Goal: Complete application form: Complete application form

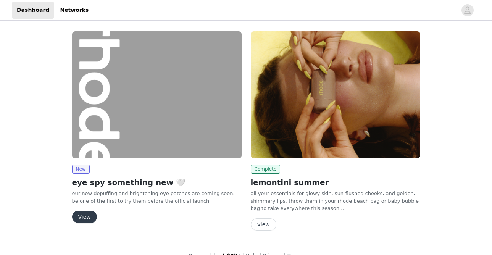
scroll to position [14, 0]
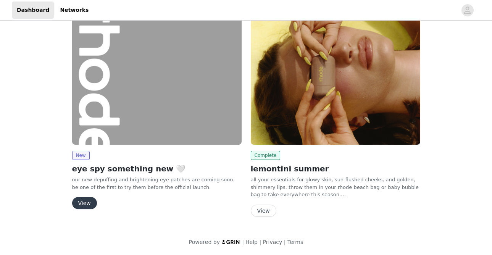
click at [86, 202] on button "View" at bounding box center [84, 203] width 25 height 12
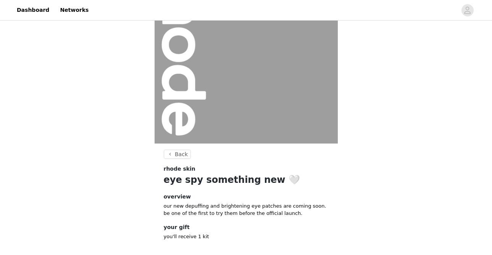
scroll to position [99, 0]
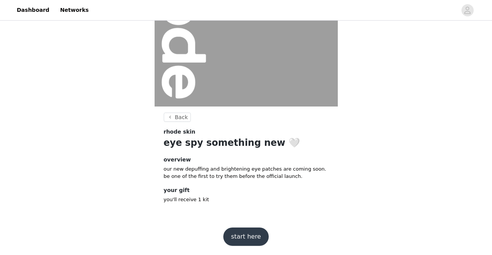
click at [240, 235] on button "start here" at bounding box center [245, 236] width 45 height 18
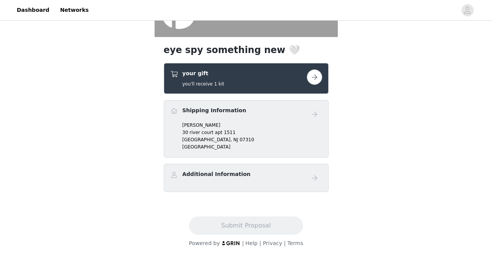
scroll to position [169, 0]
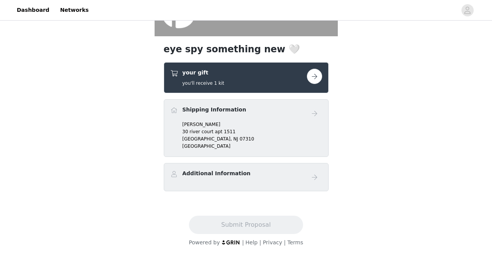
click at [315, 77] on button "button" at bounding box center [314, 76] width 15 height 15
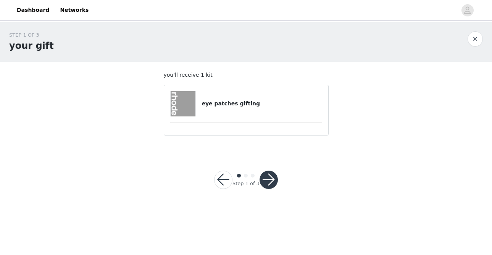
click at [247, 106] on h4 "eye patches gifting" at bounding box center [261, 104] width 120 height 8
click at [267, 178] on button "button" at bounding box center [268, 180] width 18 height 18
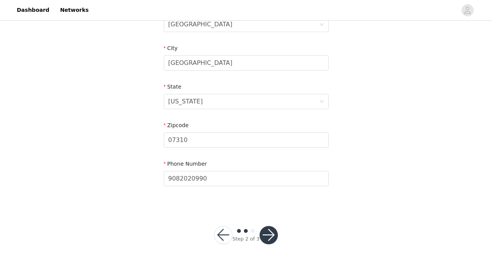
scroll to position [265, 0]
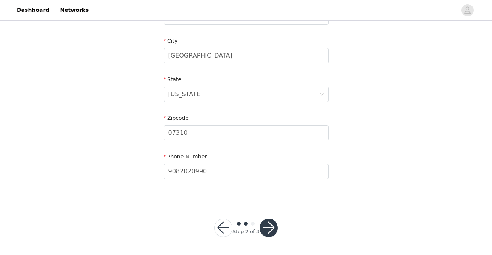
click at [269, 223] on button "button" at bounding box center [268, 228] width 18 height 18
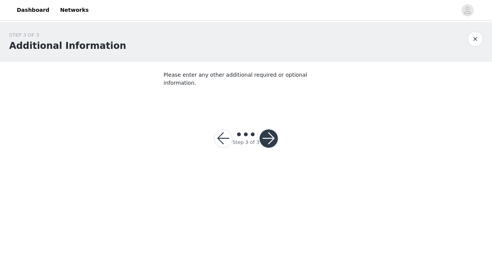
click at [270, 131] on button "button" at bounding box center [268, 138] width 18 height 18
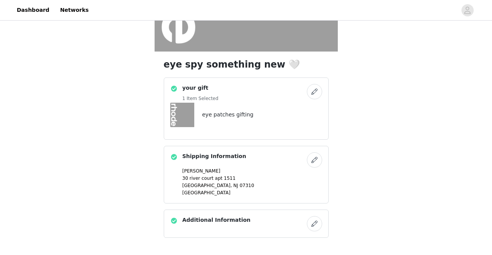
scroll to position [201, 0]
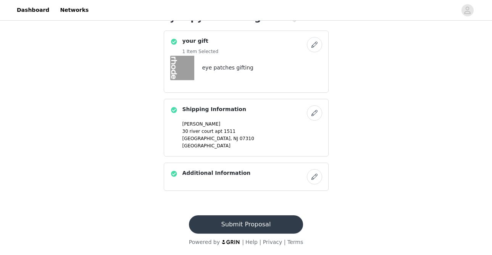
click at [248, 227] on button "Submit Proposal" at bounding box center [246, 224] width 114 height 18
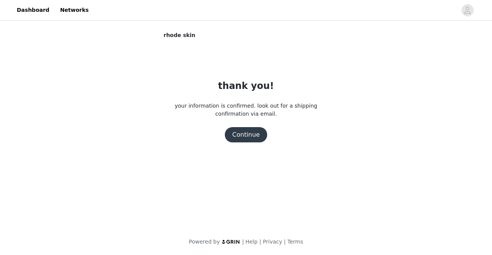
scroll to position [0, 0]
click at [246, 137] on button "Continue" at bounding box center [246, 134] width 43 height 15
